Goal: Task Accomplishment & Management: Manage account settings

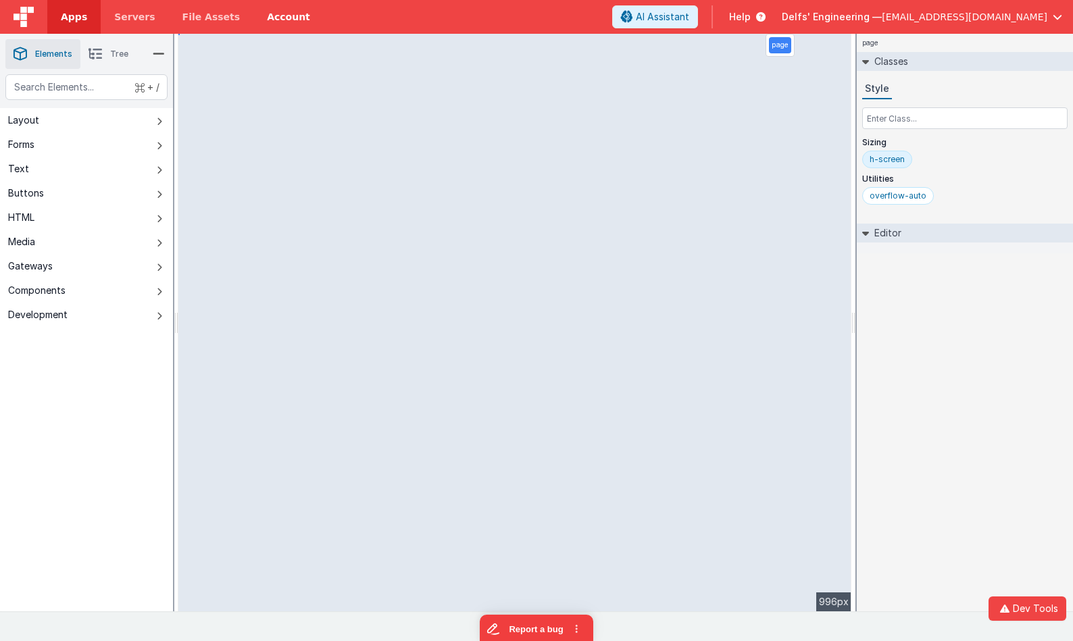
click at [293, 11] on link "Account" at bounding box center [288, 17] width 70 height 34
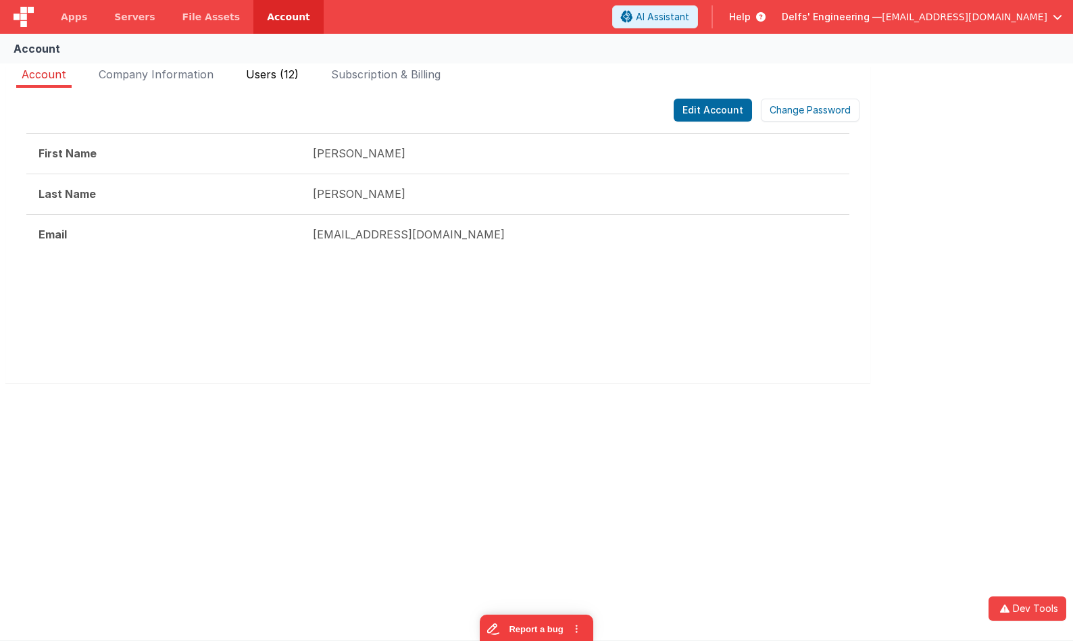
click at [291, 69] on span "Users (12)" at bounding box center [272, 75] width 53 height 14
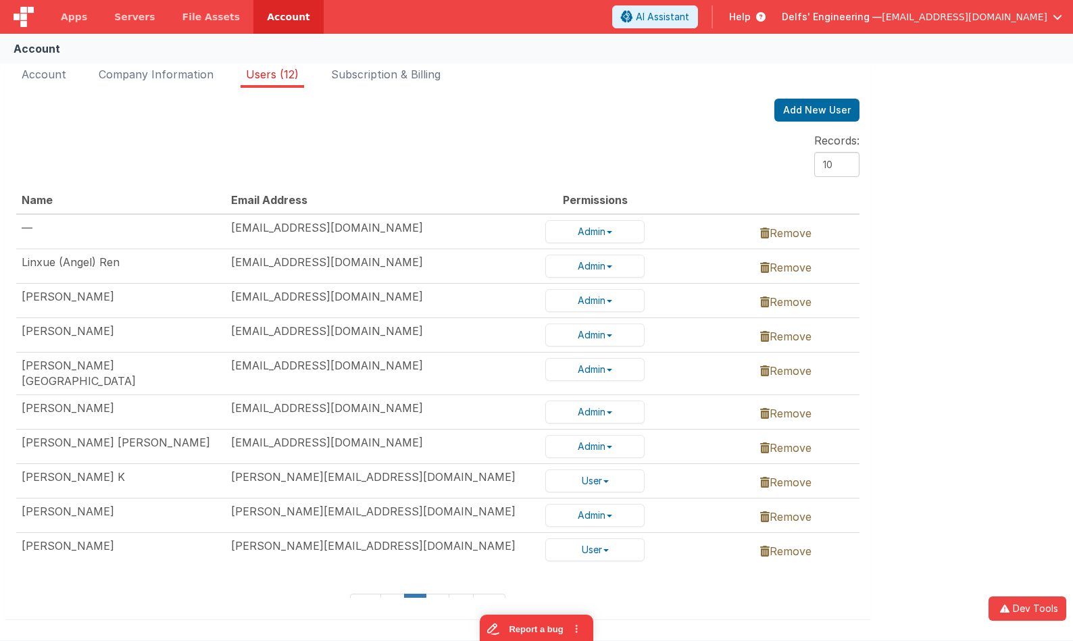
click at [840, 157] on select "10 25" at bounding box center [836, 164] width 45 height 25
select select "25"
click at [814, 152] on select "10 25" at bounding box center [836, 164] width 45 height 25
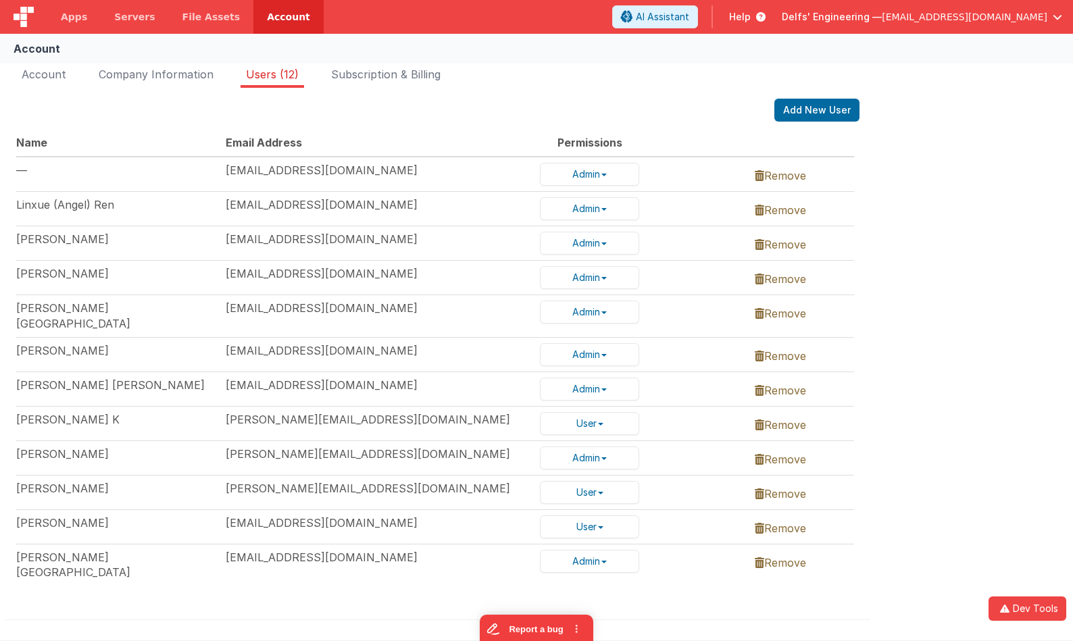
scroll to position [57, 7]
click at [603, 520] on button "User" at bounding box center [587, 527] width 99 height 23
click at [588, 491] on link "Admin" at bounding box center [592, 496] width 107 height 18
click at [774, 603] on div "Edit Account Change Password First Name [PERSON_NAME] Last Name [PERSON_NAME] E…" at bounding box center [437, 354] width 865 height 532
